Goal: Information Seeking & Learning: Learn about a topic

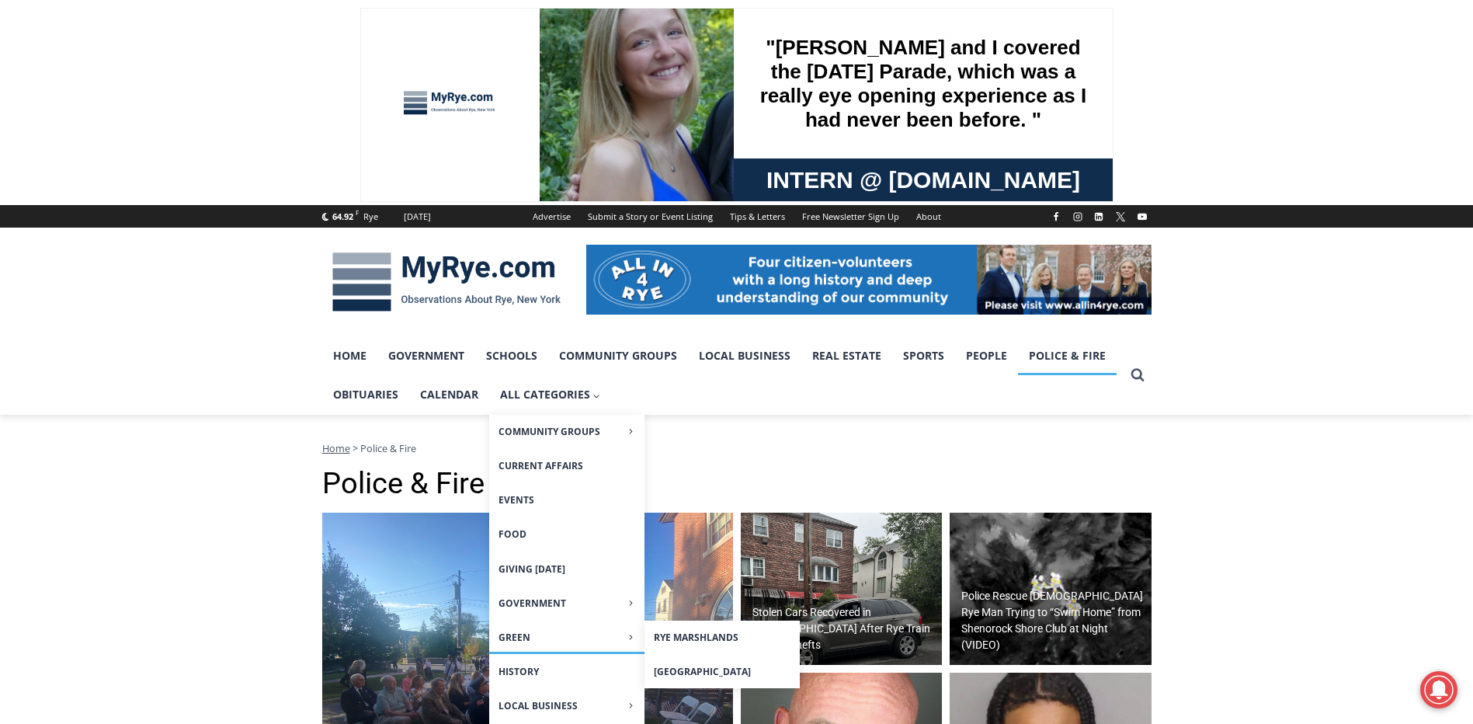
scroll to position [155, 0]
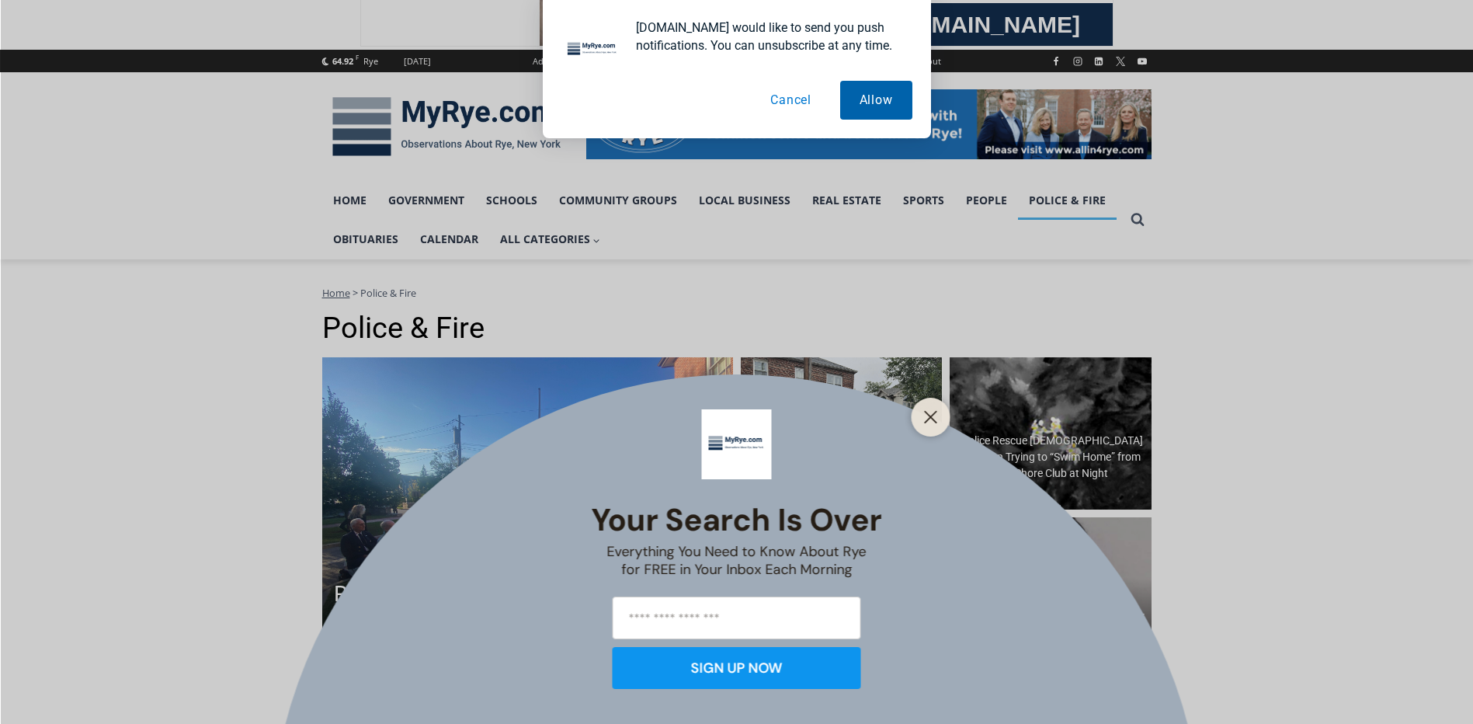
click at [866, 108] on button "Allow" at bounding box center [876, 100] width 72 height 39
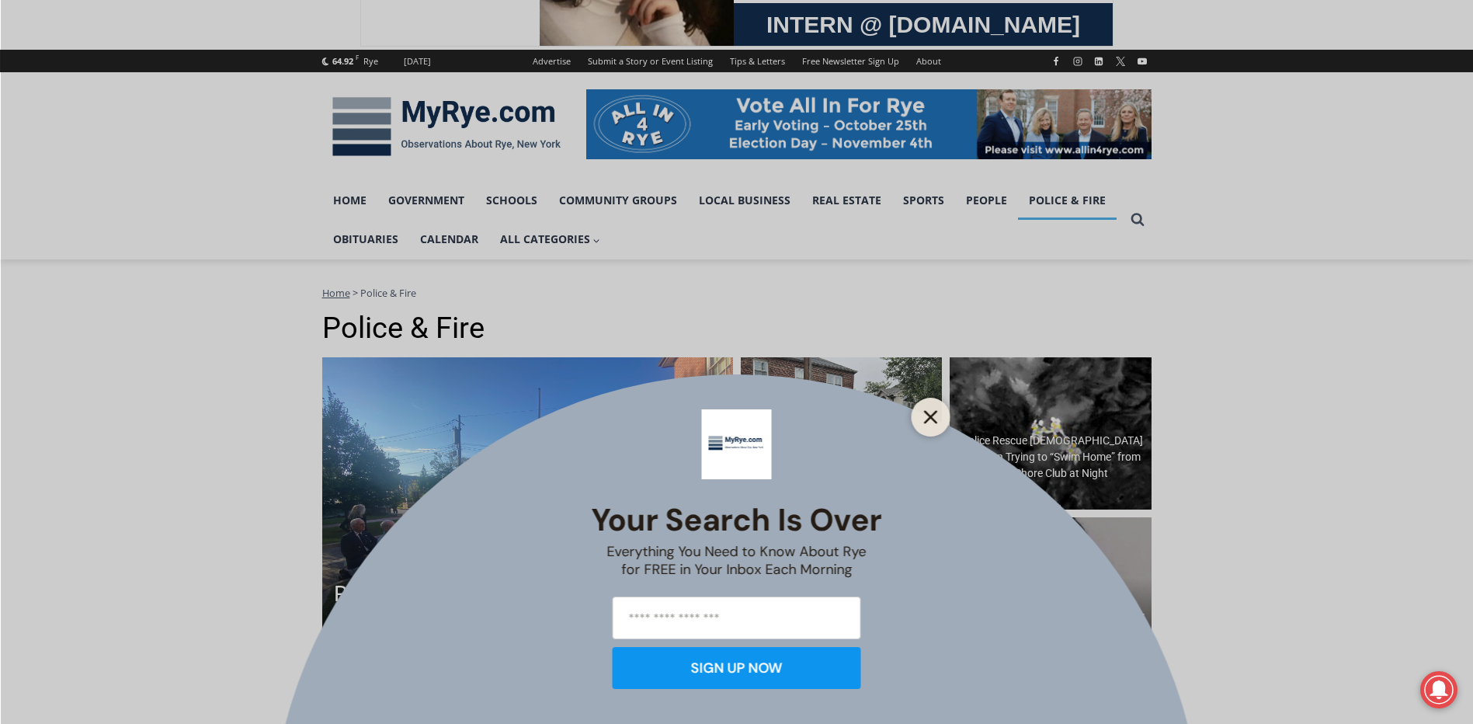
click at [932, 421] on icon "Close" at bounding box center [931, 417] width 14 height 14
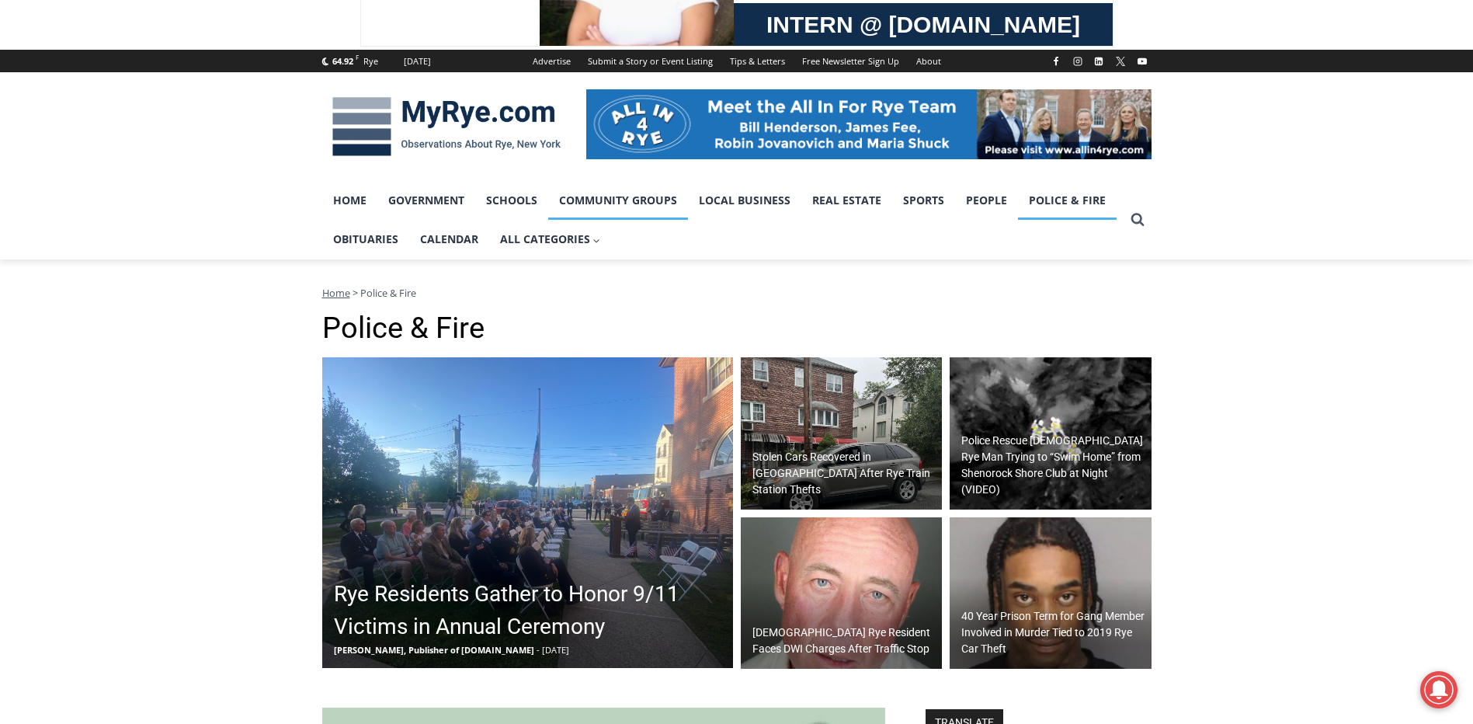
scroll to position [0, 0]
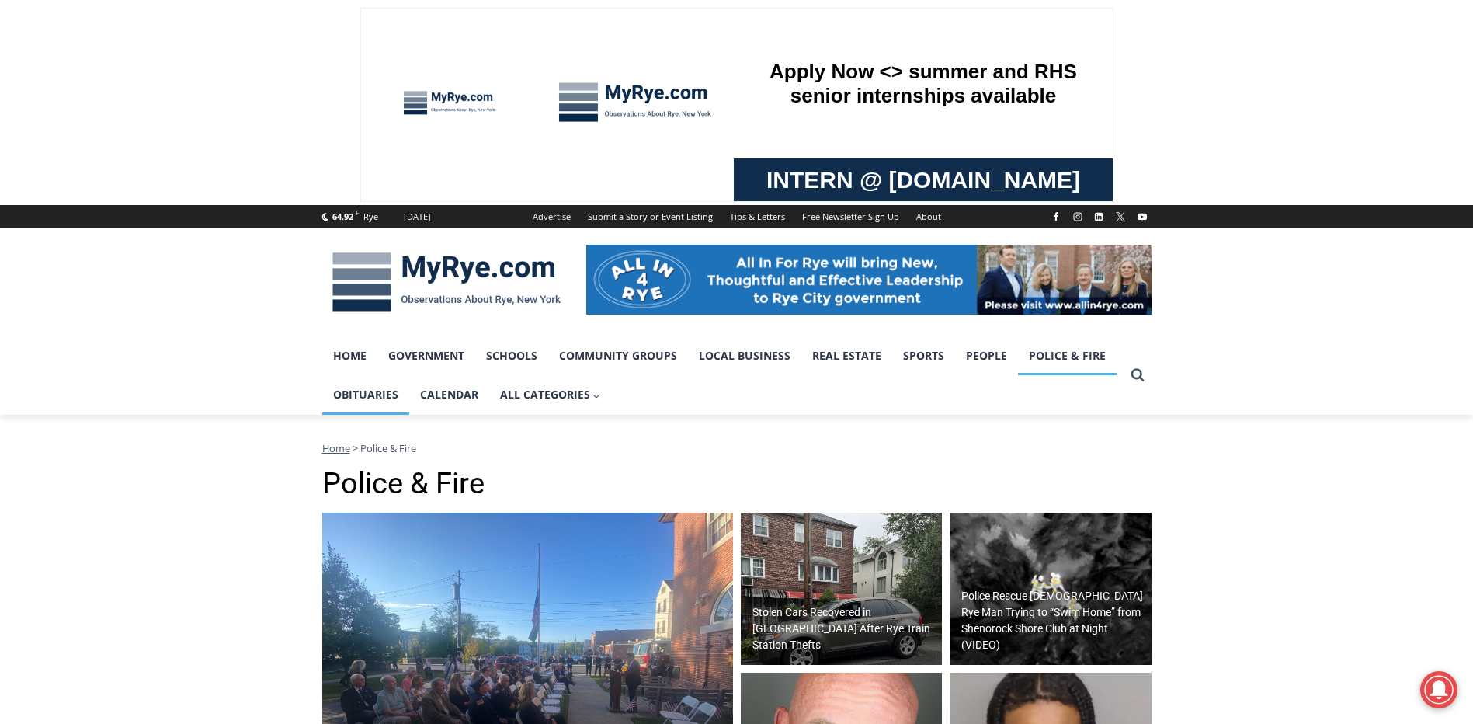
click at [361, 387] on link "Obituaries" at bounding box center [365, 394] width 87 height 39
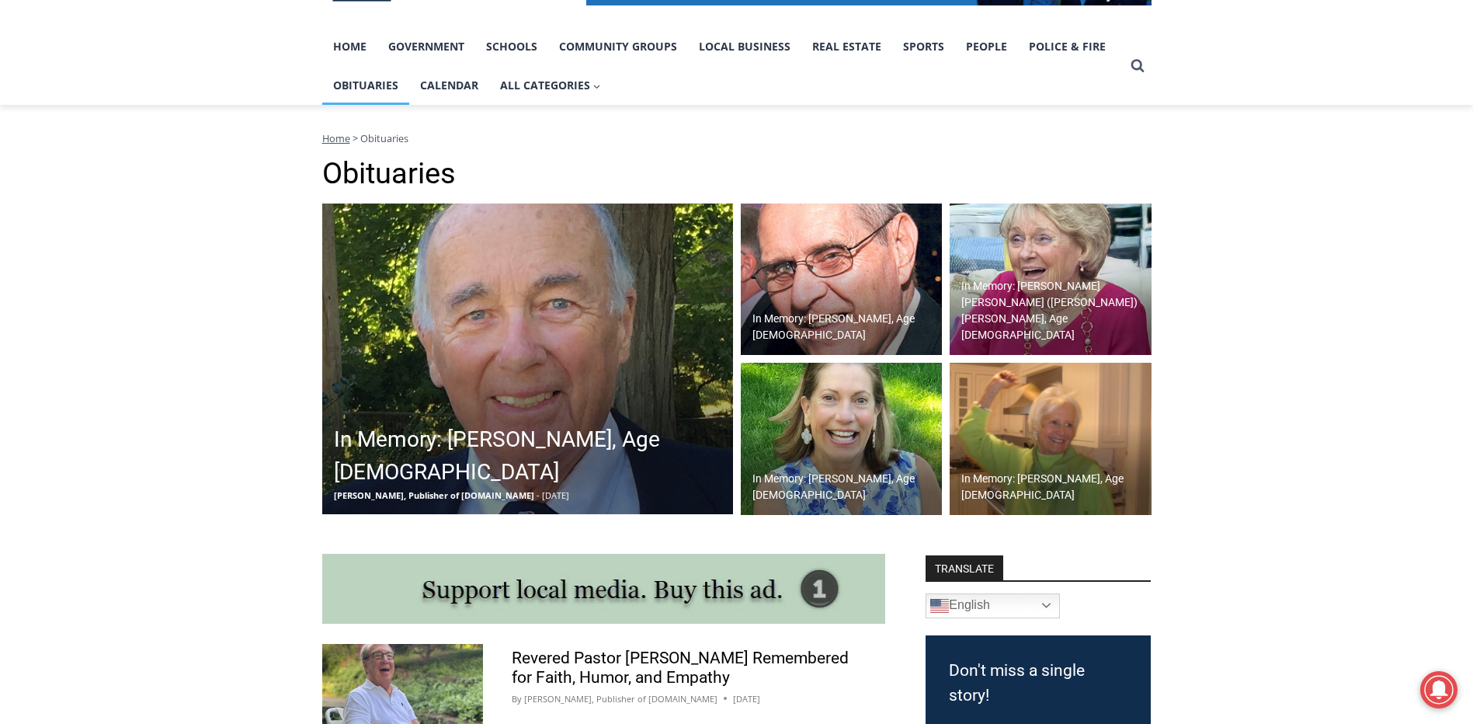
scroll to position [388, 0]
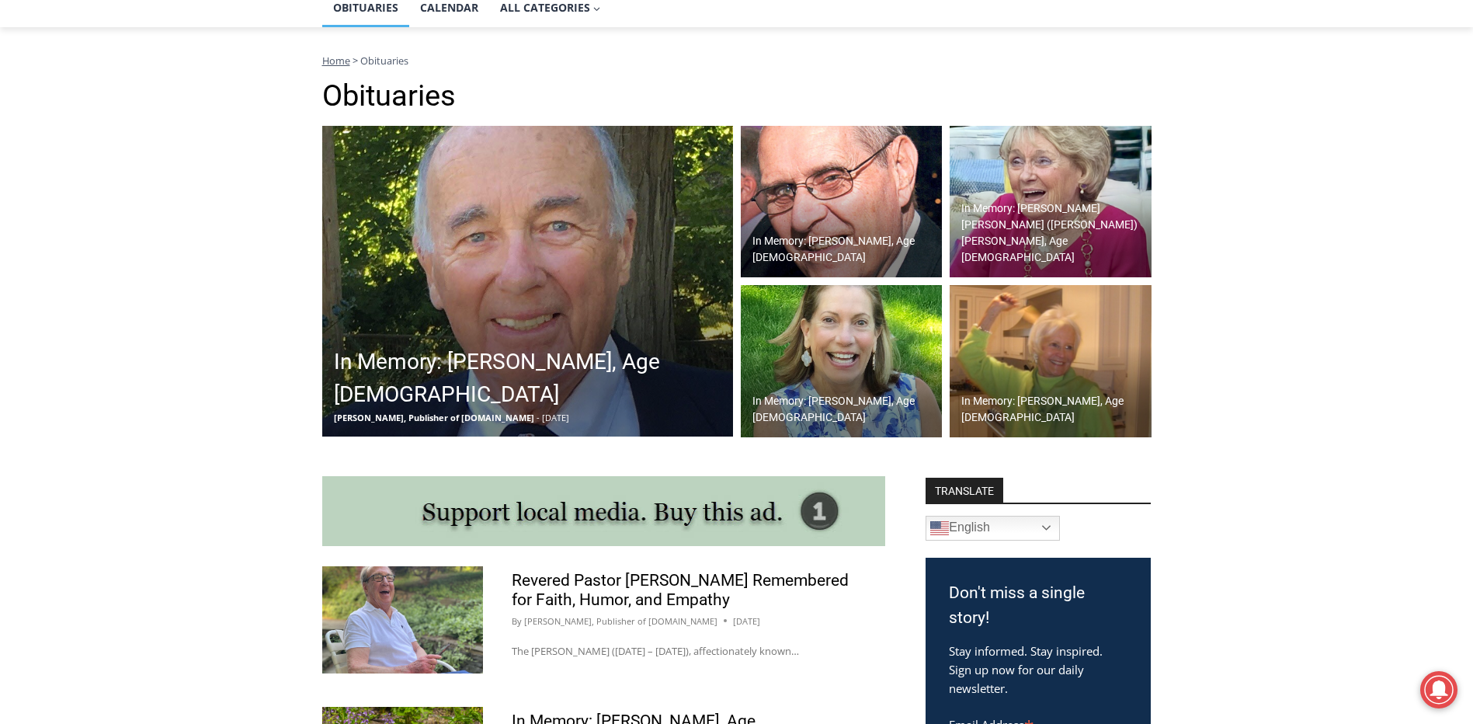
click at [1067, 395] on h2 "In Memory: [PERSON_NAME], Age [DEMOGRAPHIC_DATA]" at bounding box center [1054, 409] width 186 height 33
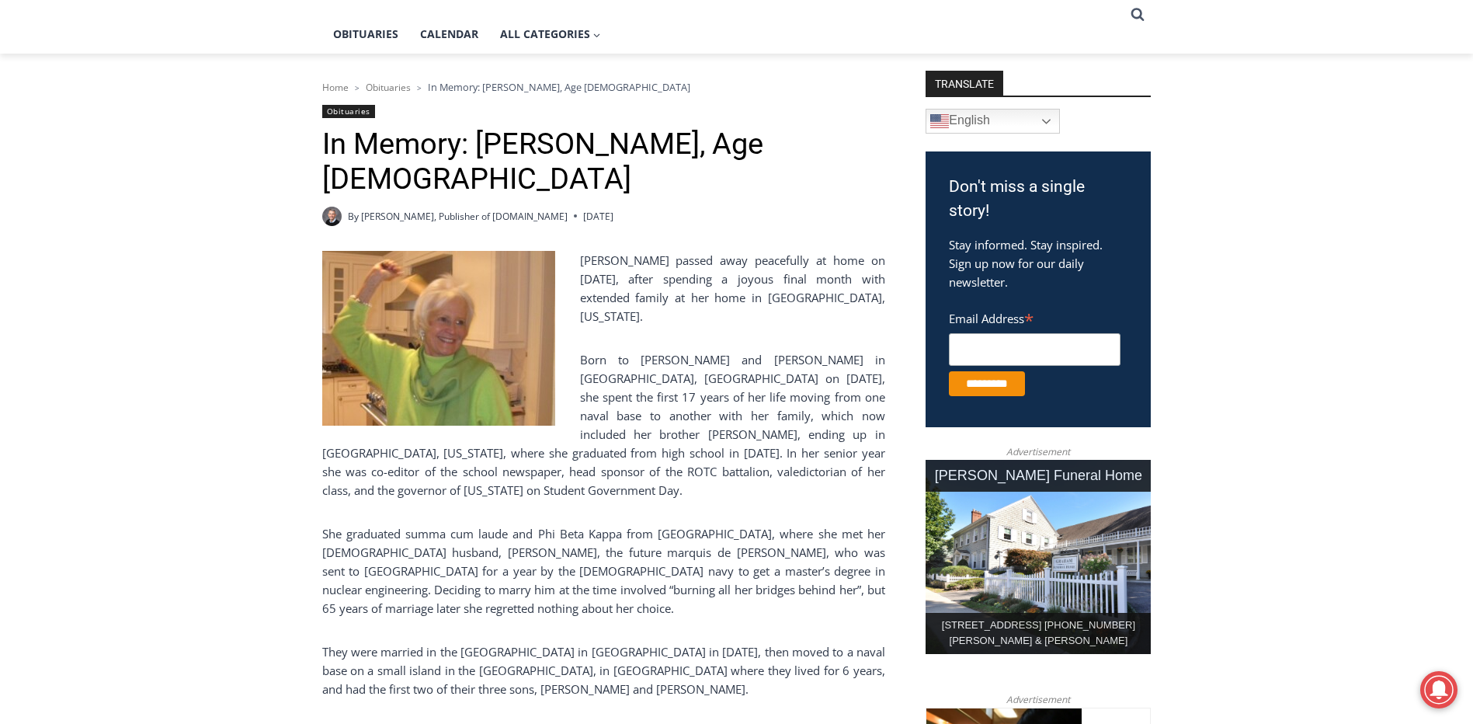
scroll to position [206, 0]
